Goal: Information Seeking & Learning: Learn about a topic

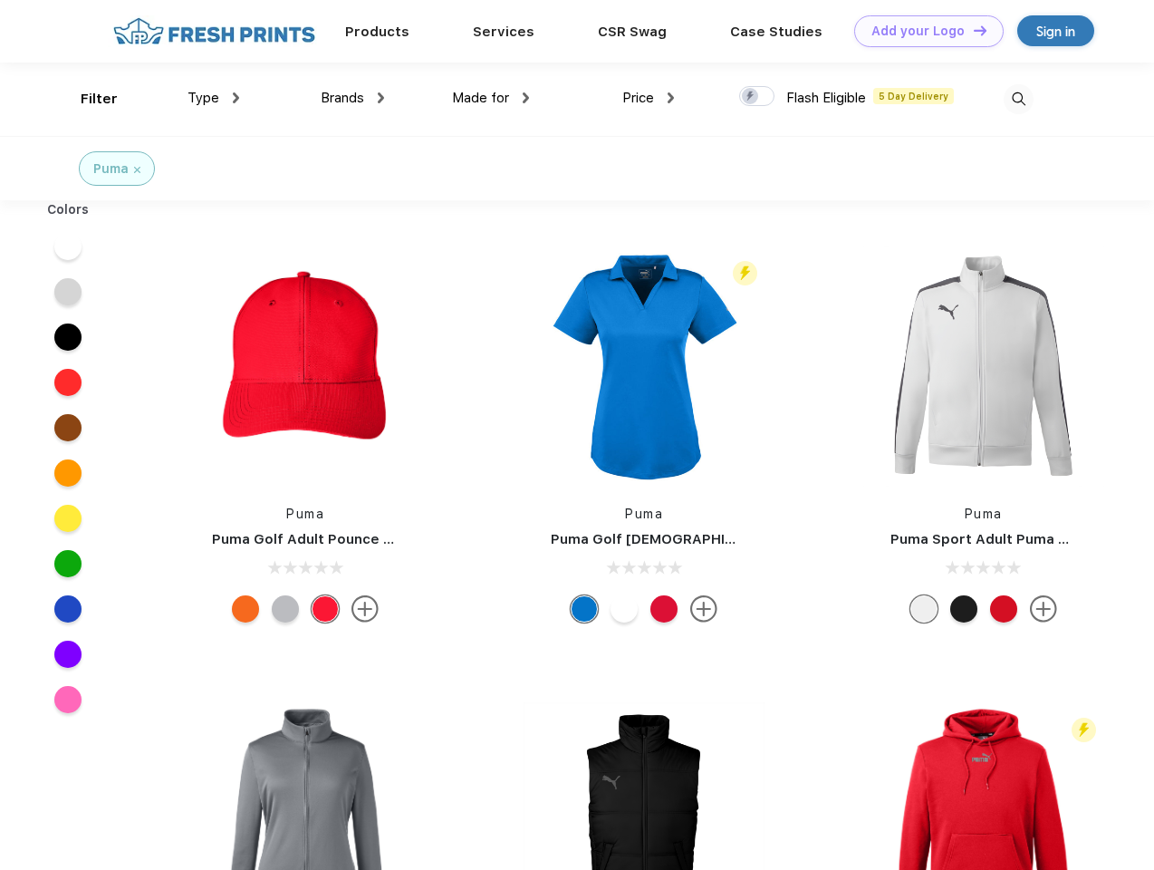
click at [922, 31] on link "Add your Logo Design Tool" at bounding box center [928, 31] width 149 height 32
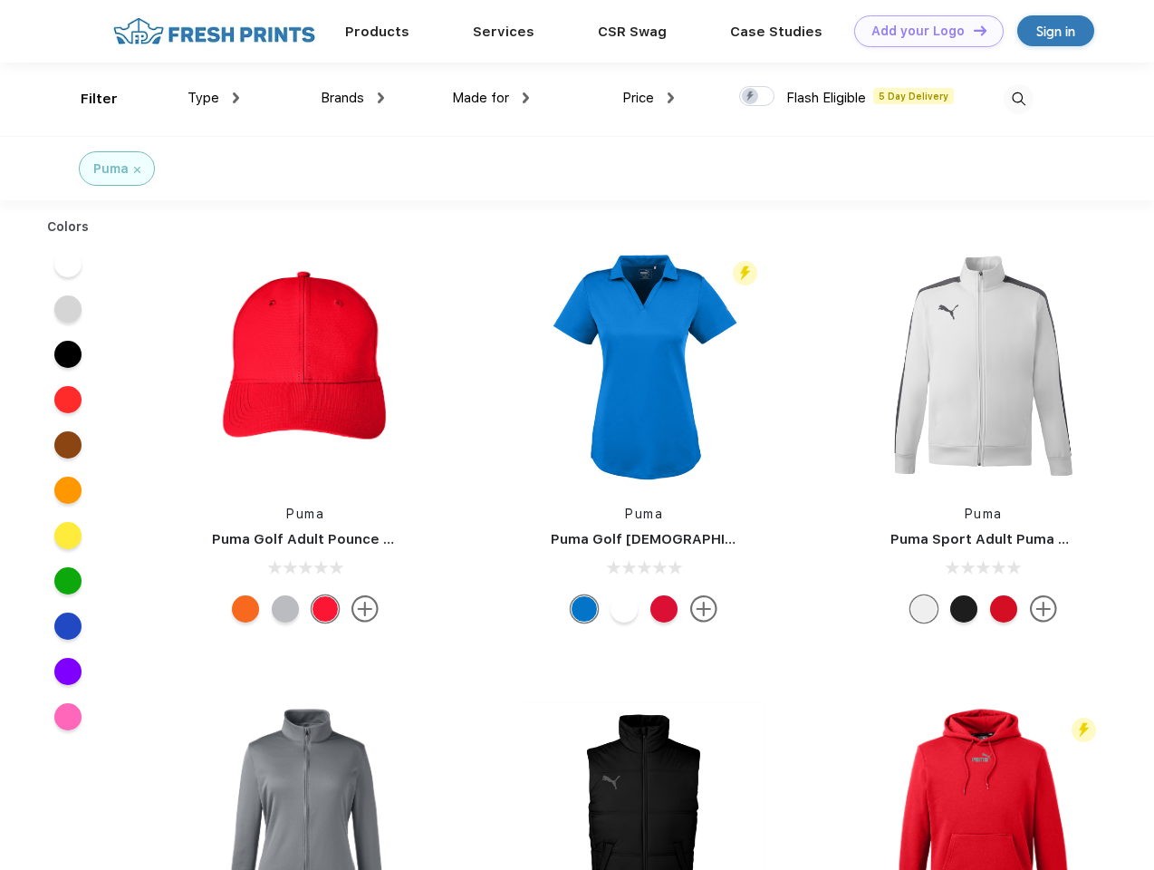
click at [0, 0] on div "Design Tool" at bounding box center [0, 0] width 0 height 0
click at [972, 30] on link "Add your Logo Design Tool" at bounding box center [928, 31] width 149 height 32
click at [87, 99] on div "Filter" at bounding box center [99, 99] width 37 height 21
click at [214, 98] on span "Type" at bounding box center [204, 98] width 32 height 16
click at [352, 98] on span "Brands" at bounding box center [342, 98] width 43 height 16
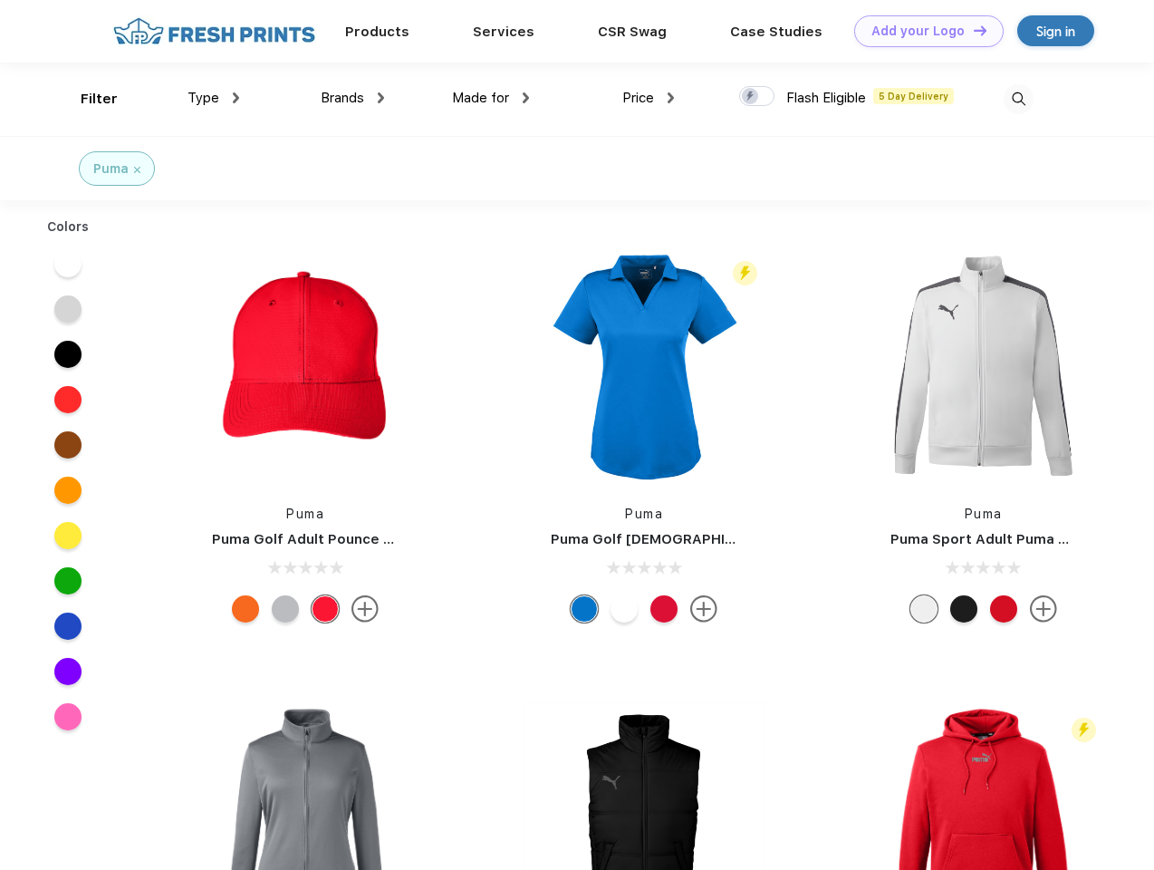
click at [491, 98] on span "Made for" at bounding box center [480, 98] width 57 height 16
click at [649, 98] on span "Price" at bounding box center [638, 98] width 32 height 16
click at [757, 97] on div at bounding box center [756, 96] width 35 height 20
click at [751, 97] on input "checkbox" at bounding box center [745, 91] width 12 height 12
click at [1018, 99] on img at bounding box center [1019, 99] width 30 height 30
